Goal: Information Seeking & Learning: Understand process/instructions

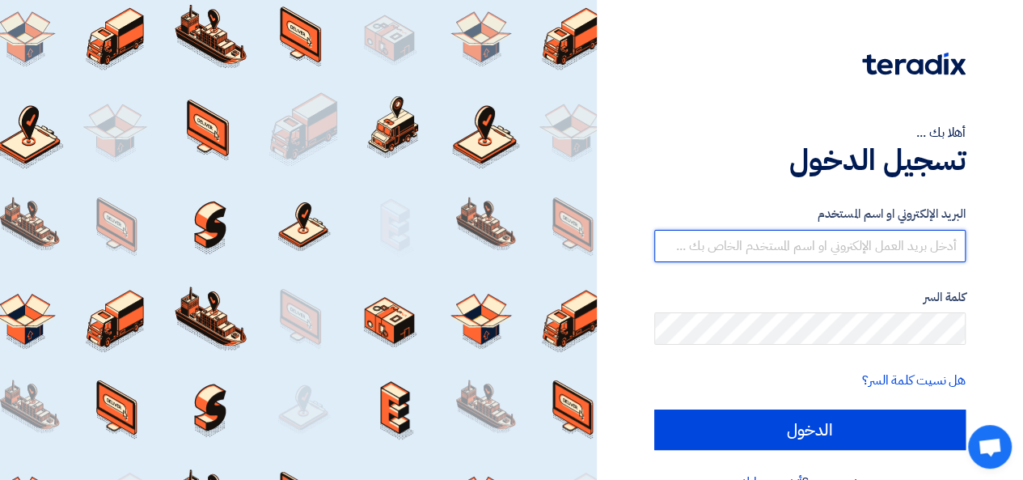
click at [902, 234] on input "text" at bounding box center [809, 246] width 311 height 32
type input "[EMAIL_ADDRESS][DOMAIN_NAME]"
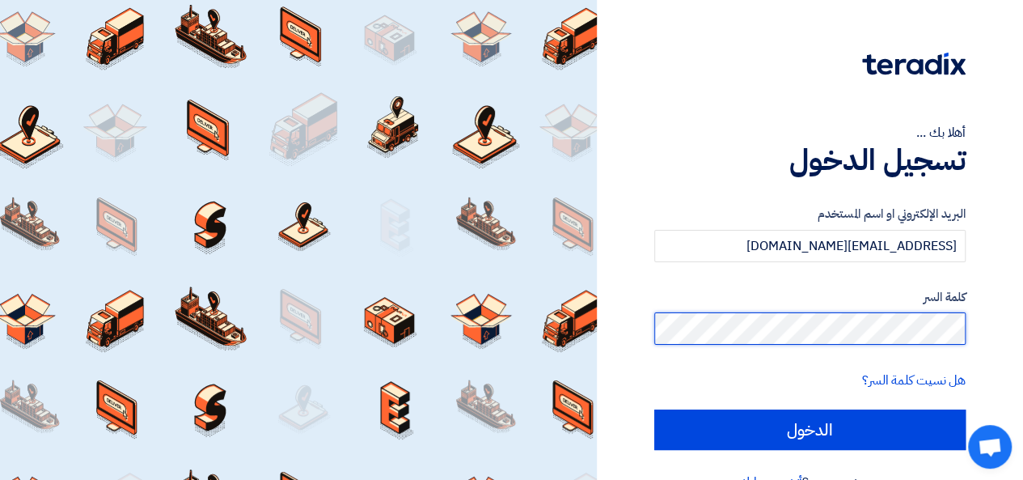
click at [654, 409] on input "الدخول" at bounding box center [809, 429] width 311 height 40
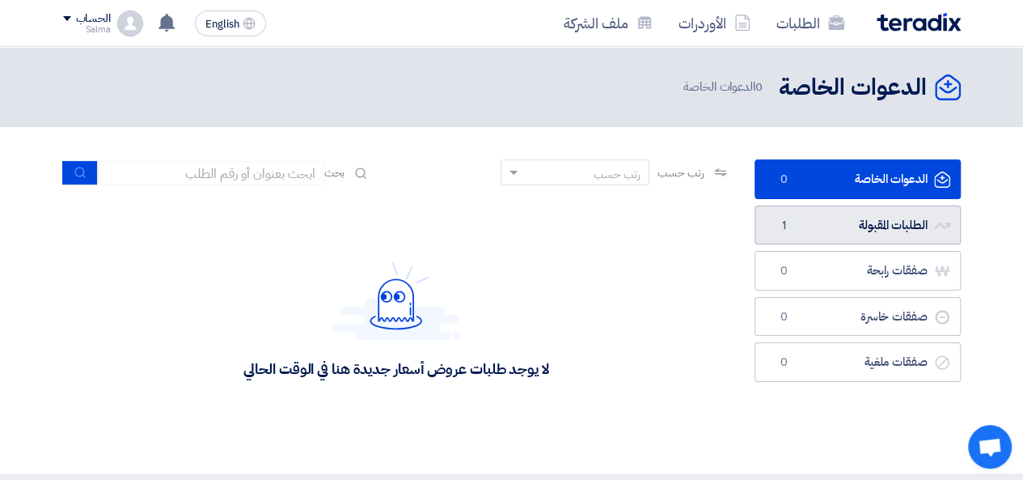
click at [800, 225] on link "الطلبات المقبولة الطلبات المقبولة 1" at bounding box center [857, 225] width 206 height 40
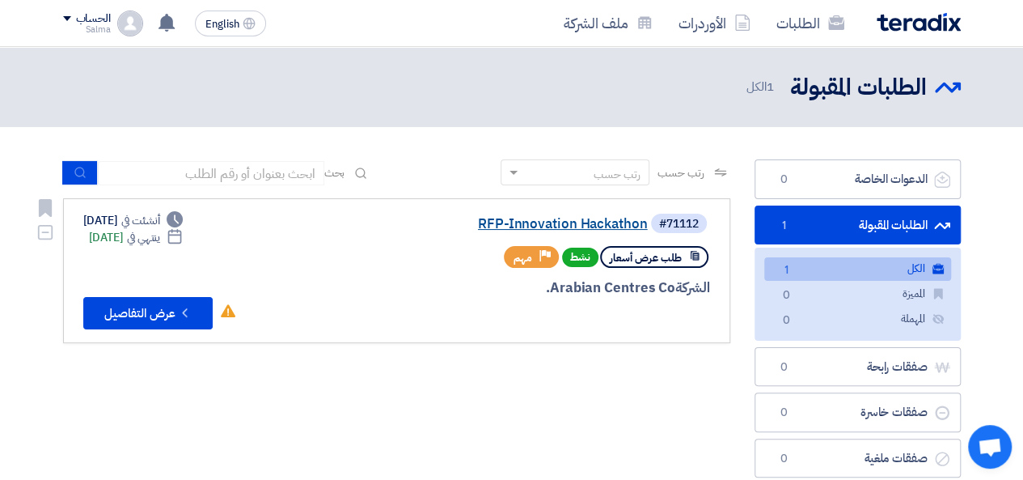
click at [516, 221] on link "RFP-Innovation Hackathon" at bounding box center [485, 224] width 323 height 15
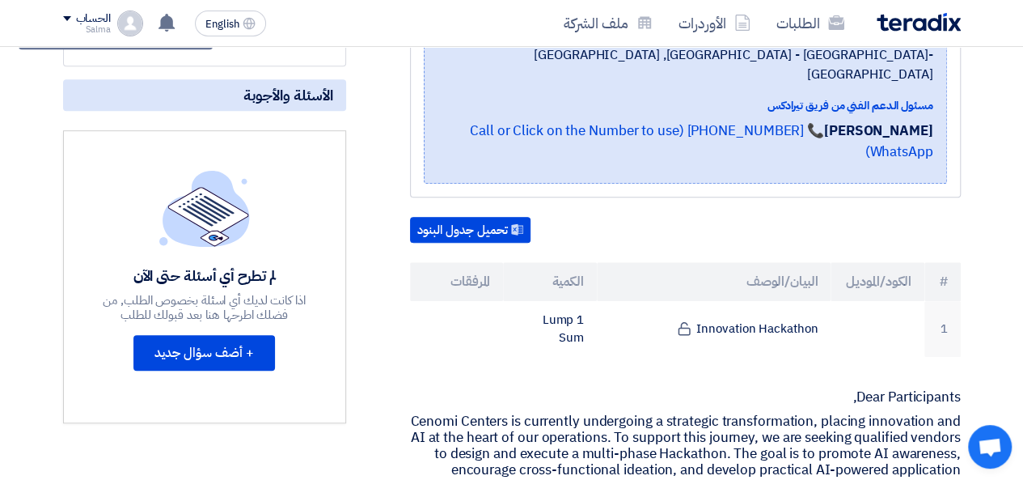
scroll to position [243, 0]
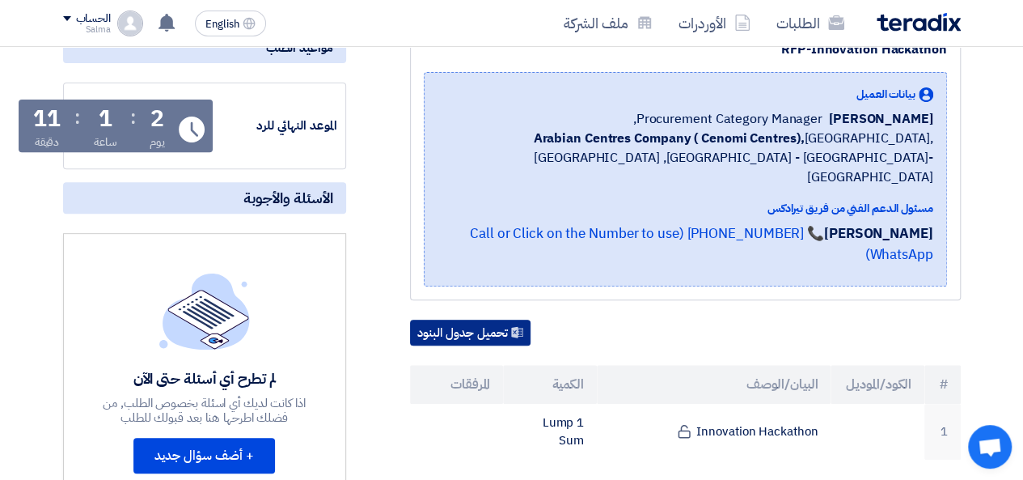
click at [489, 319] on button "تحميل جدول البنود" at bounding box center [470, 332] width 120 height 26
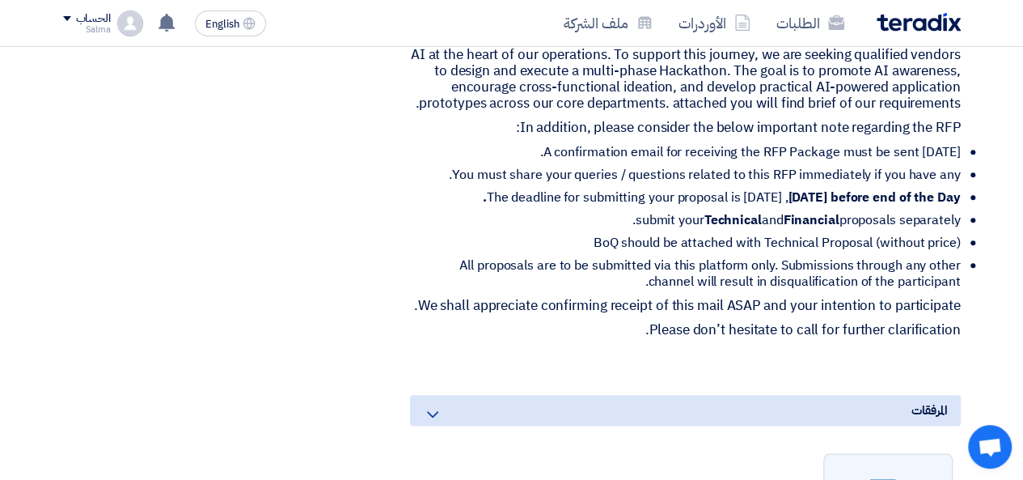
scroll to position [647, 0]
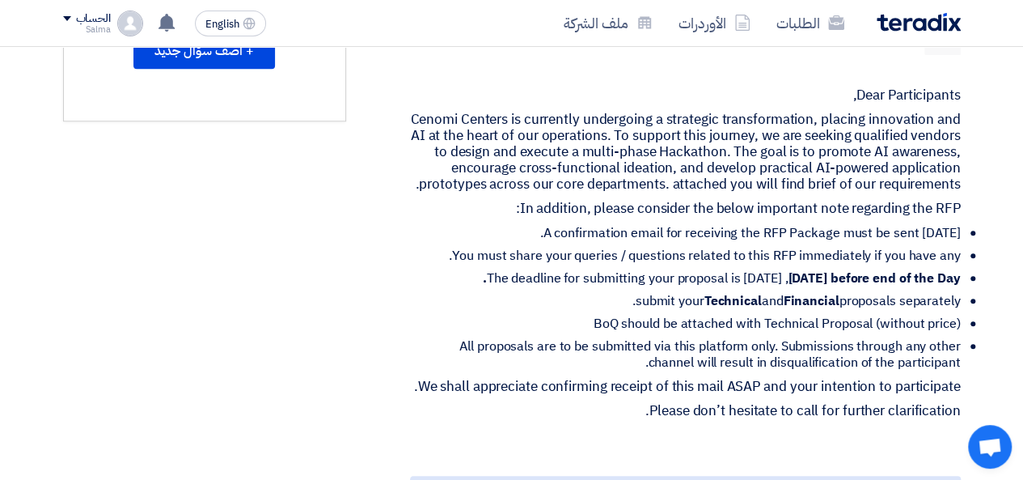
drag, startPoint x: 615, startPoint y: 287, endPoint x: 896, endPoint y: 295, distance: 281.5
click at [854, 294] on li "submit your Technical and Financial proposals separately." at bounding box center [692, 301] width 538 height 16
drag, startPoint x: 757, startPoint y: 296, endPoint x: 619, endPoint y: 311, distance: 139.0
click at [619, 311] on ul "A confirmation email for receiving the RFP Package must be sent [DATE]. You mus…" at bounding box center [685, 298] width 551 height 146
click at [619, 315] on li "BoQ should be attached with Technical Proposal (without price)" at bounding box center [692, 323] width 538 height 16
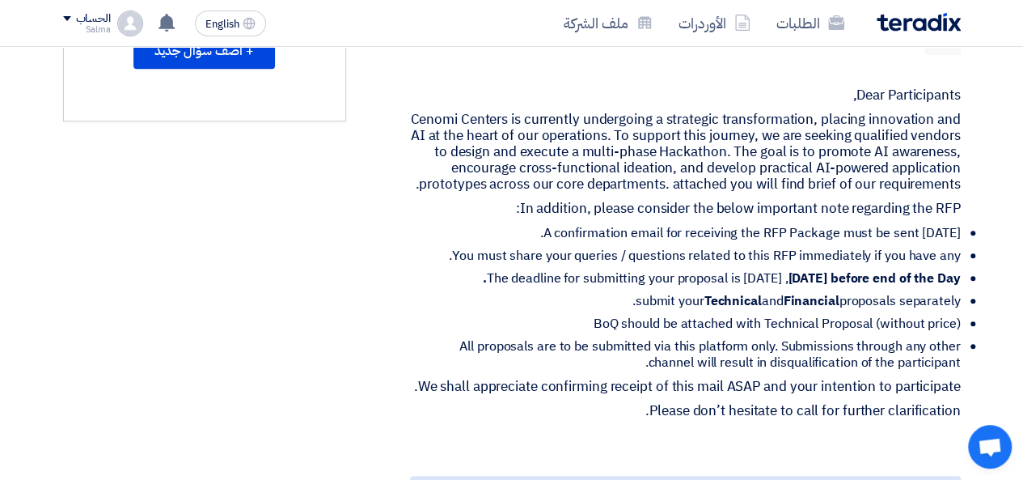
drag, startPoint x: 956, startPoint y: 293, endPoint x: 619, endPoint y: 288, distance: 336.4
click at [619, 293] on li "submit your Technical and Financial proposals separately." at bounding box center [692, 301] width 538 height 16
click at [616, 293] on li "submit your Technical and Financial proposals separately." at bounding box center [692, 301] width 538 height 16
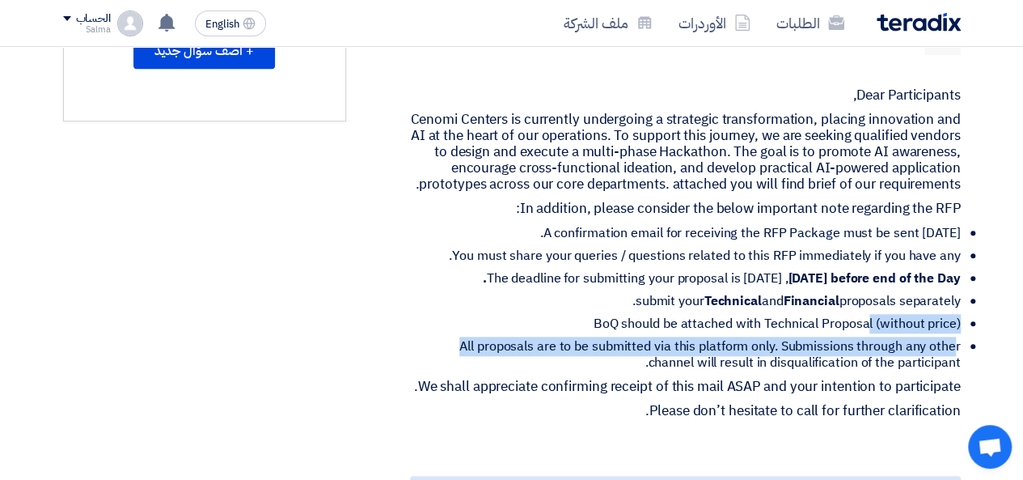
drag, startPoint x: 867, startPoint y: 323, endPoint x: 957, endPoint y: 329, distance: 90.0
click at [957, 329] on ul "A confirmation email for receiving the RFP Package must be sent [DATE]. You mus…" at bounding box center [685, 298] width 551 height 146
click at [946, 315] on li "BoQ should be attached with Technical Proposal (without price)" at bounding box center [692, 323] width 538 height 16
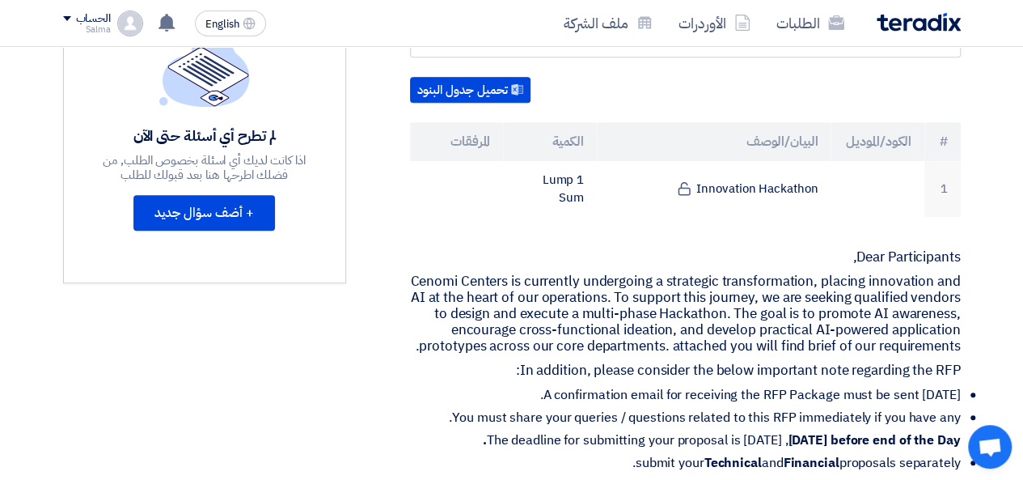
scroll to position [809, 0]
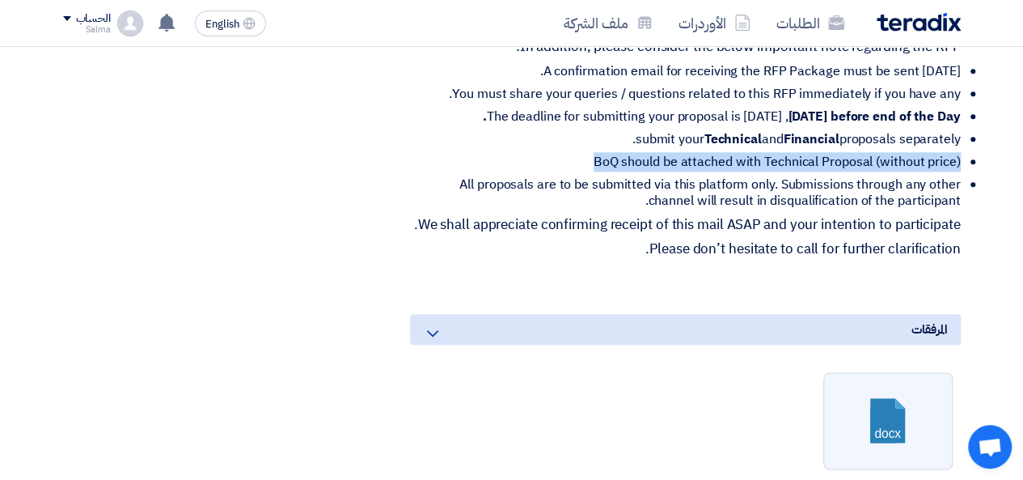
drag, startPoint x: 597, startPoint y: 151, endPoint x: 962, endPoint y: 154, distance: 364.7
click at [962, 154] on div "RFP-Innovation Hackathon بيانات العميل [PERSON_NAME] Procurement Category Manag…" at bounding box center [665, 129] width 615 height 1338
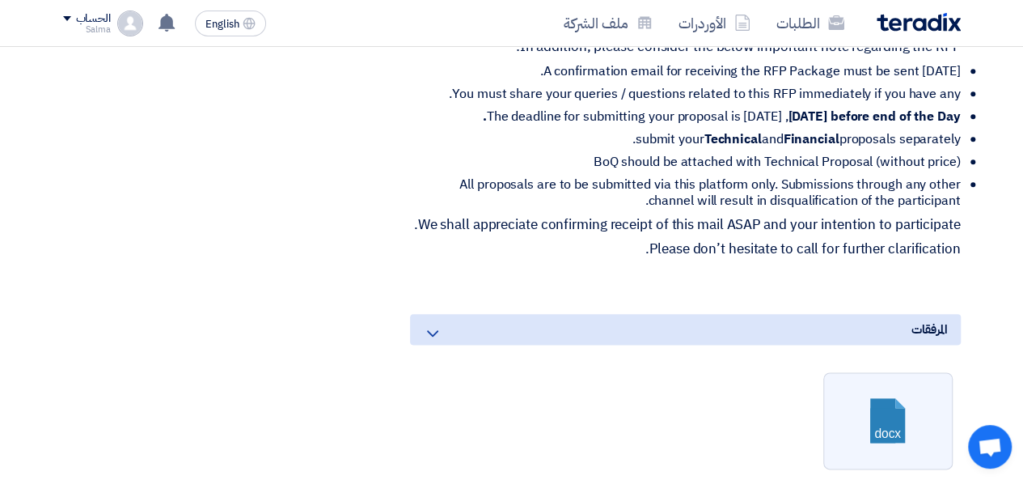
click at [688, 176] on li "All proposals are to be submitted via this platform only. Submissions through a…" at bounding box center [692, 192] width 538 height 32
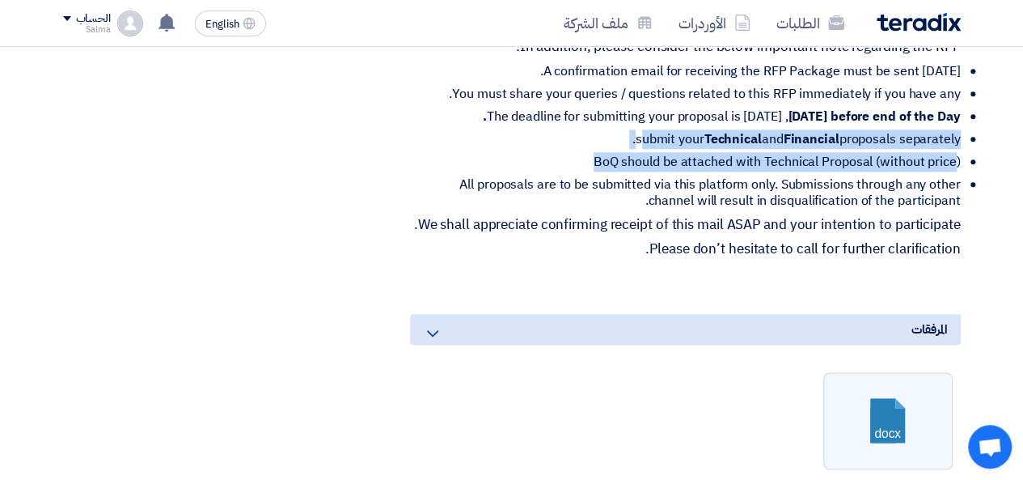
drag, startPoint x: 631, startPoint y: 129, endPoint x: 953, endPoint y: 163, distance: 324.5
click at [953, 163] on ul "A confirmation email for receiving the RFP Package must be sent [DATE]. You mus…" at bounding box center [685, 136] width 551 height 146
click at [728, 139] on strong "Technical" at bounding box center [732, 138] width 57 height 19
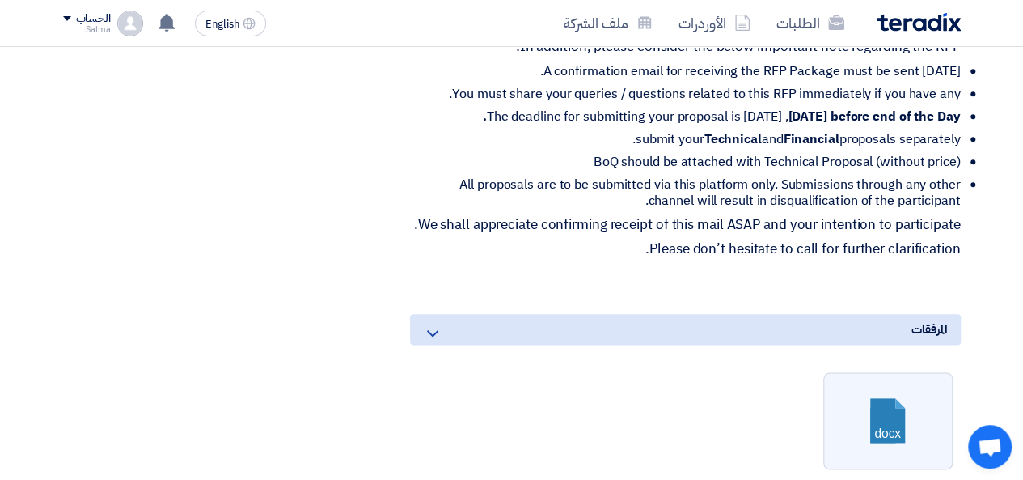
click at [749, 129] on strong "Technical" at bounding box center [732, 138] width 57 height 19
drag, startPoint x: 802, startPoint y: 135, endPoint x: 952, endPoint y: 112, distance: 151.3
click at [951, 112] on ul "A confirmation email for receiving the RFP Package must be sent [DATE]. You mus…" at bounding box center [685, 136] width 551 height 146
click at [935, 131] on li "submit your Technical and Financial proposals separately." at bounding box center [692, 139] width 538 height 16
drag, startPoint x: 585, startPoint y: 166, endPoint x: 948, endPoint y: 153, distance: 362.5
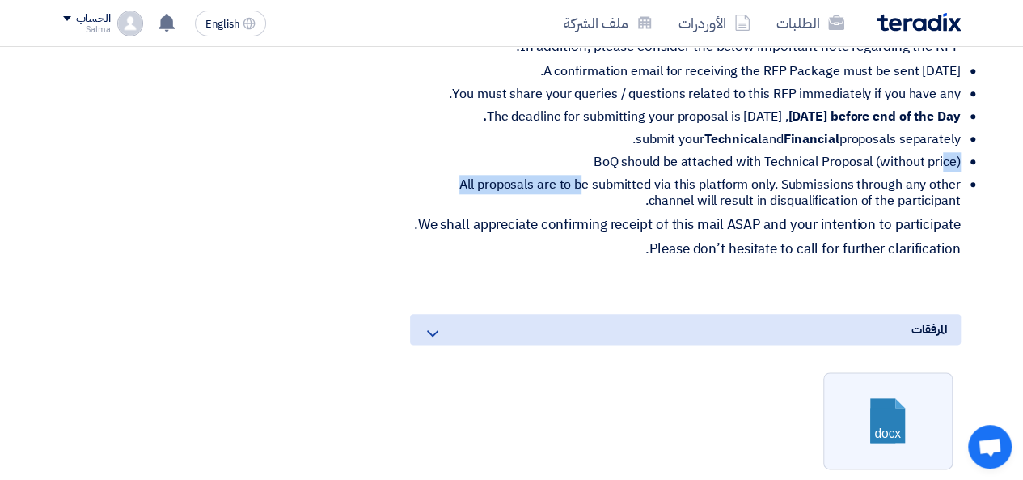
click at [945, 154] on ul "A confirmation email for receiving the RFP Package must be sent [DATE]. You mus…" at bounding box center [685, 136] width 551 height 146
click at [948, 154] on li "BoQ should be attached with Technical Proposal (without price)" at bounding box center [692, 162] width 538 height 16
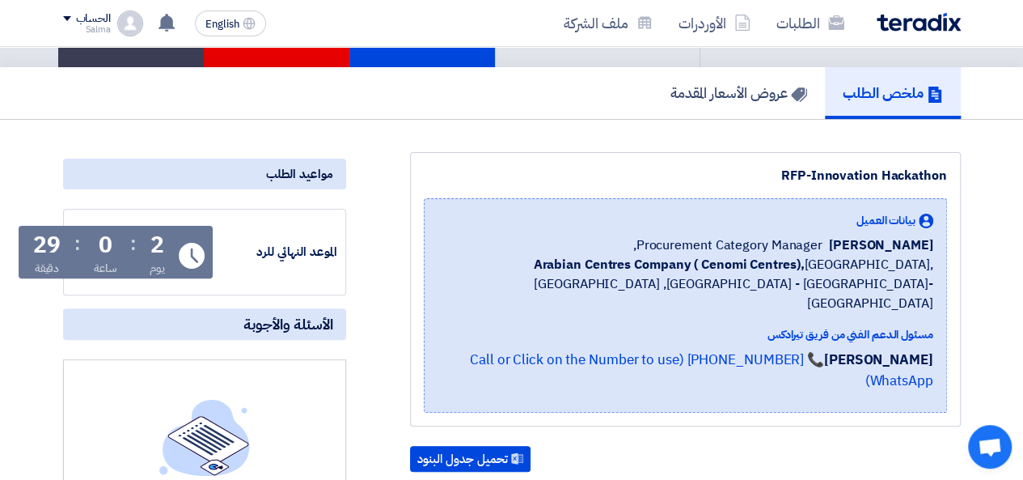
scroll to position [0, 0]
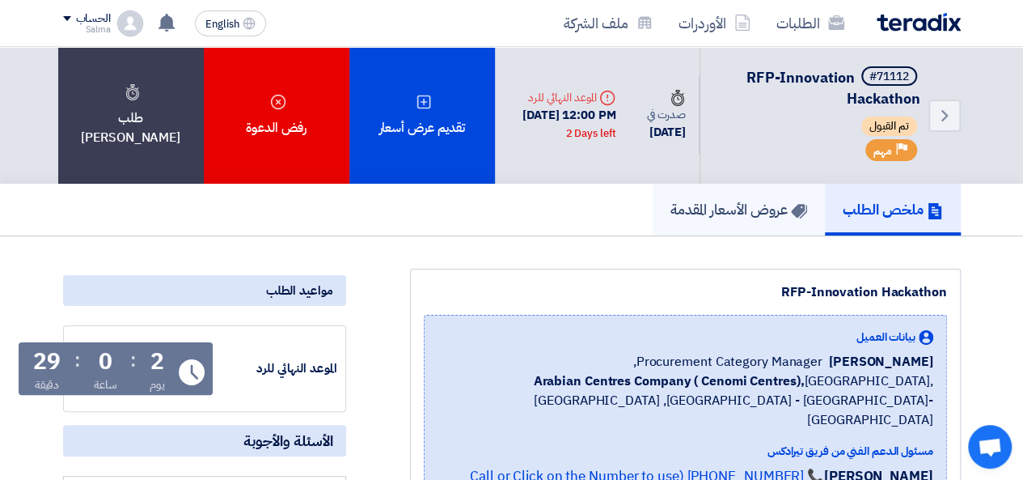
click at [757, 218] on h5 "عروض الأسعار المقدمة" at bounding box center [738, 209] width 137 height 19
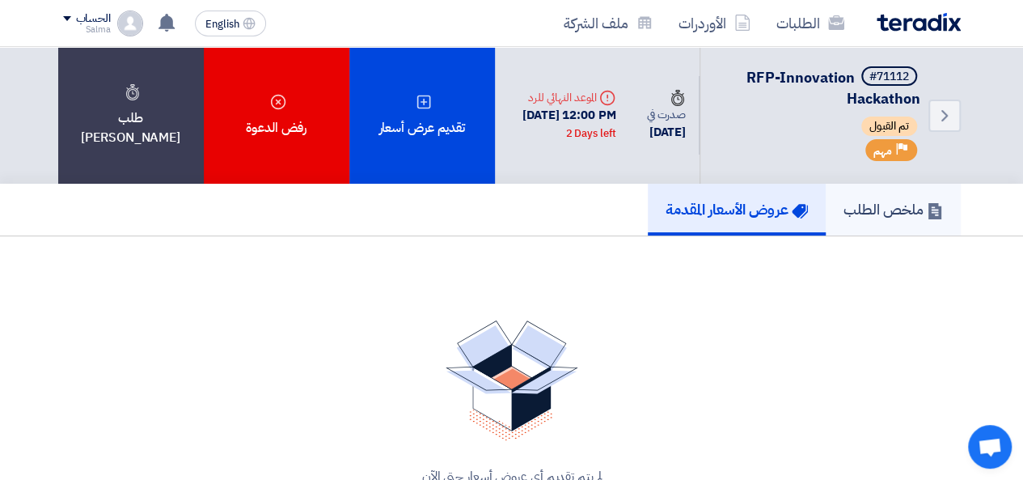
click at [872, 209] on h5 "ملخص الطلب" at bounding box center [892, 209] width 99 height 19
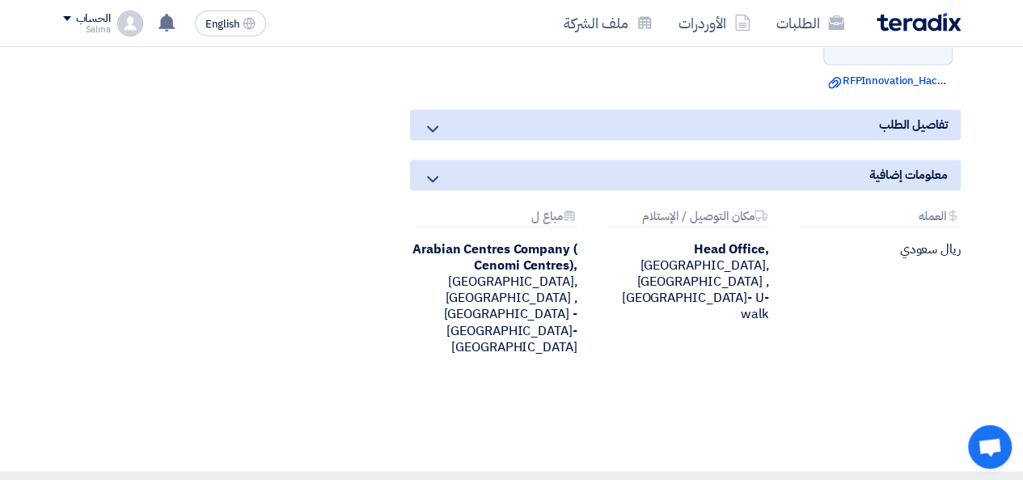
scroll to position [1294, 0]
